Goal: Navigation & Orientation: Find specific page/section

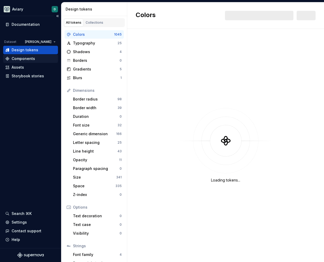
click at [35, 60] on div "Components" at bounding box center [30, 58] width 51 height 5
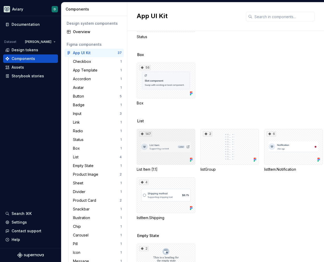
scroll to position [694, 0]
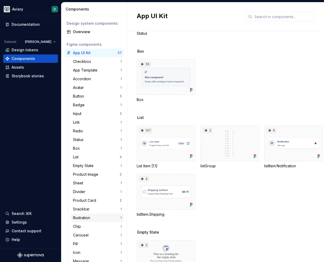
click at [79, 214] on div "Illustration 1" at bounding box center [97, 218] width 53 height 8
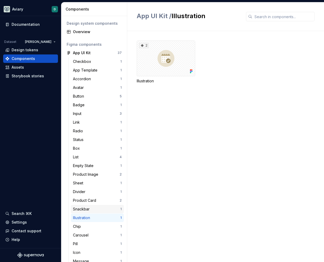
click at [79, 209] on div "Snackbar" at bounding box center [82, 209] width 19 height 5
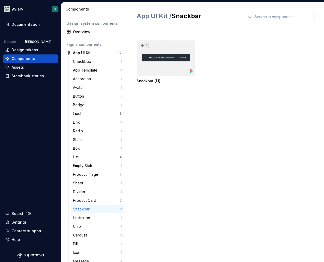
click at [173, 60] on div "4" at bounding box center [166, 59] width 58 height 36
